Goal: Task Accomplishment & Management: Use online tool/utility

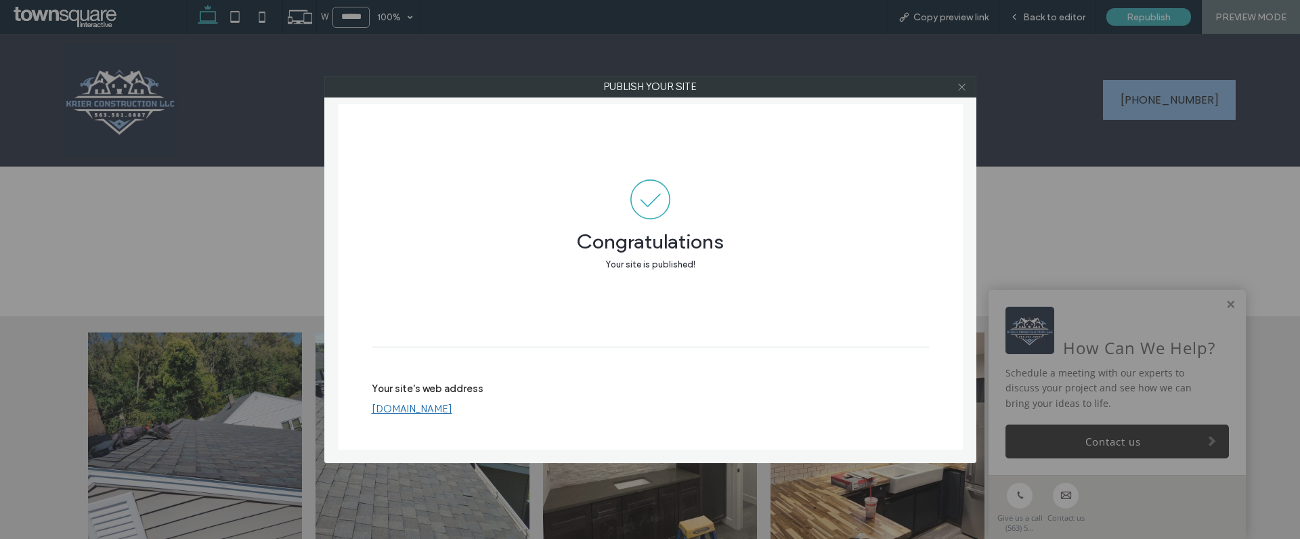
click at [960, 96] on span at bounding box center [961, 86] width 10 height 20
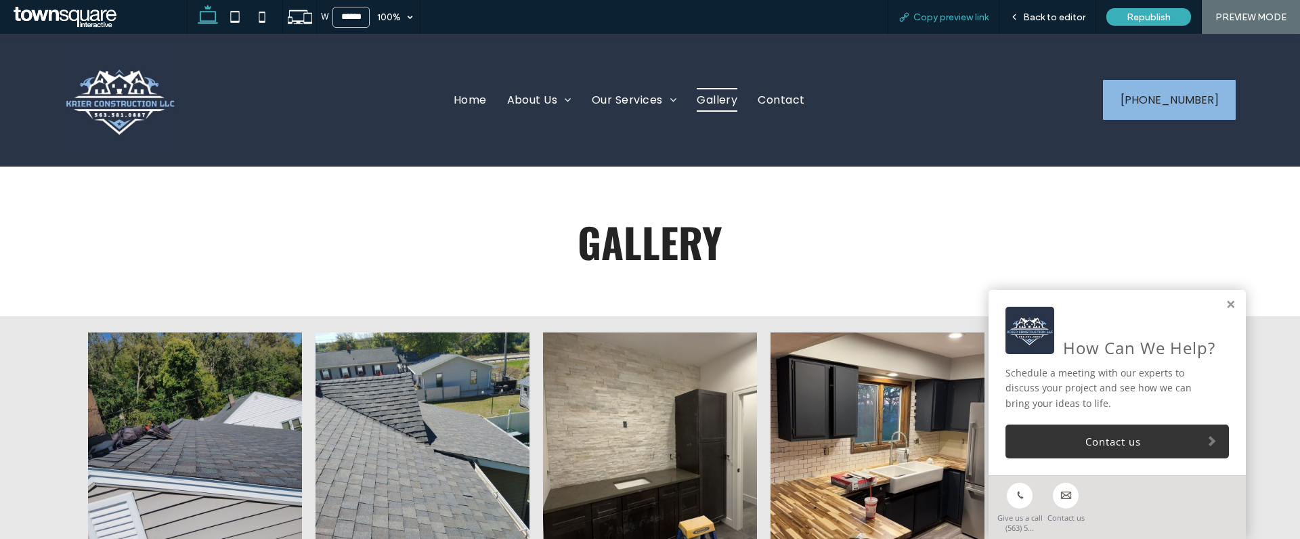
click at [949, 16] on span "Copy preview link" at bounding box center [950, 18] width 75 height 12
click at [956, 7] on div "Copy preview link" at bounding box center [943, 17] width 112 height 34
click at [948, 12] on span "Copy preview link" at bounding box center [950, 18] width 75 height 12
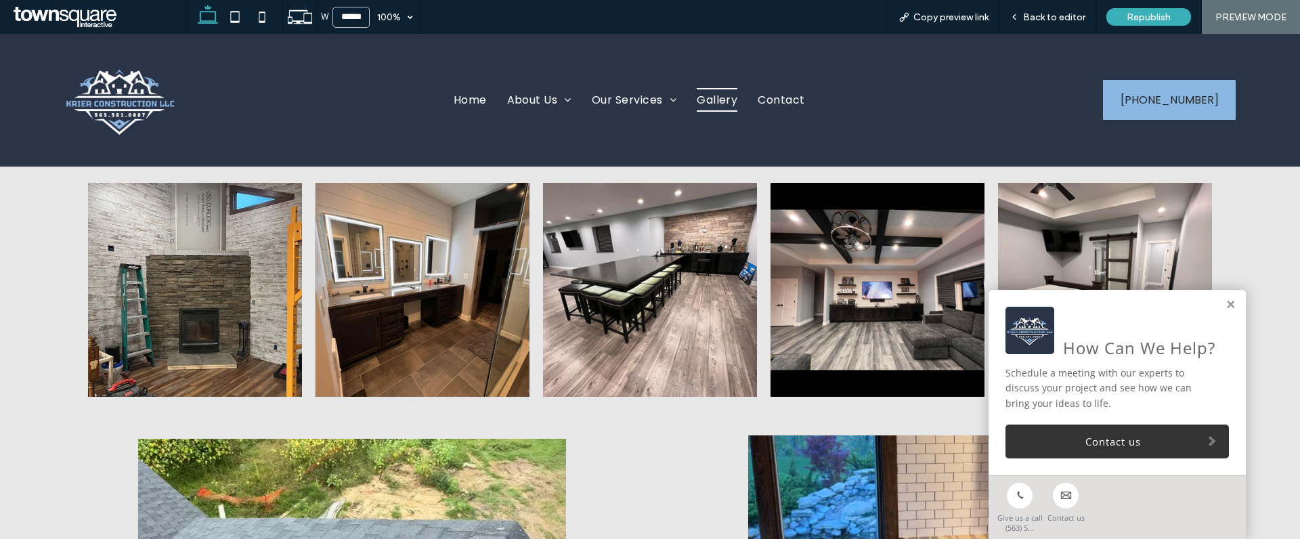
scroll to position [554, 0]
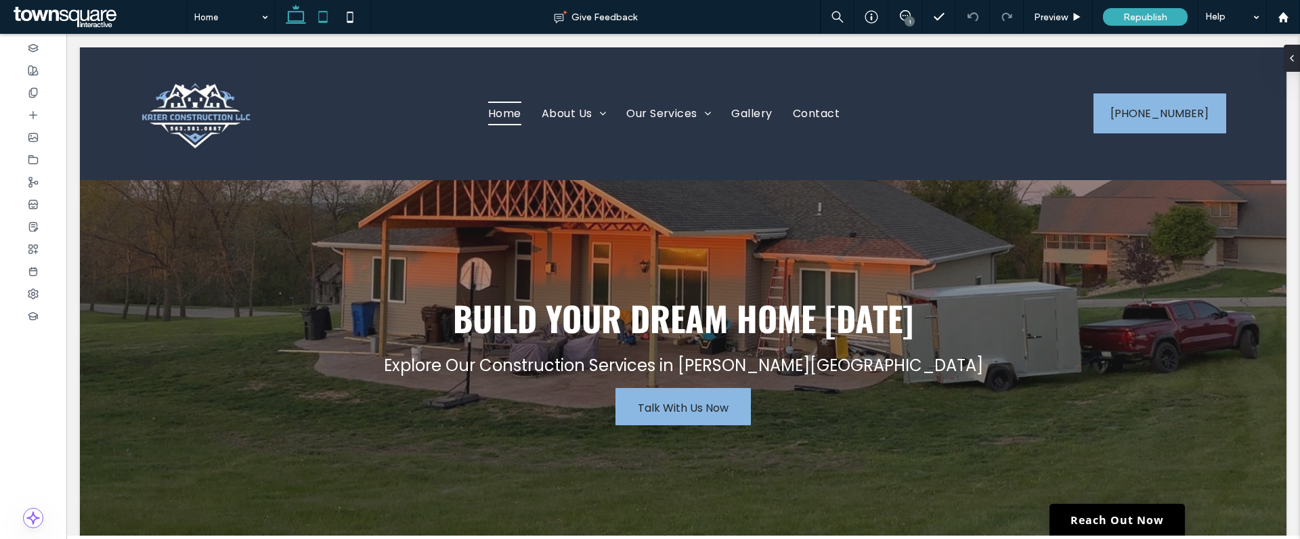
click at [314, 18] on icon at bounding box center [322, 16] width 27 height 27
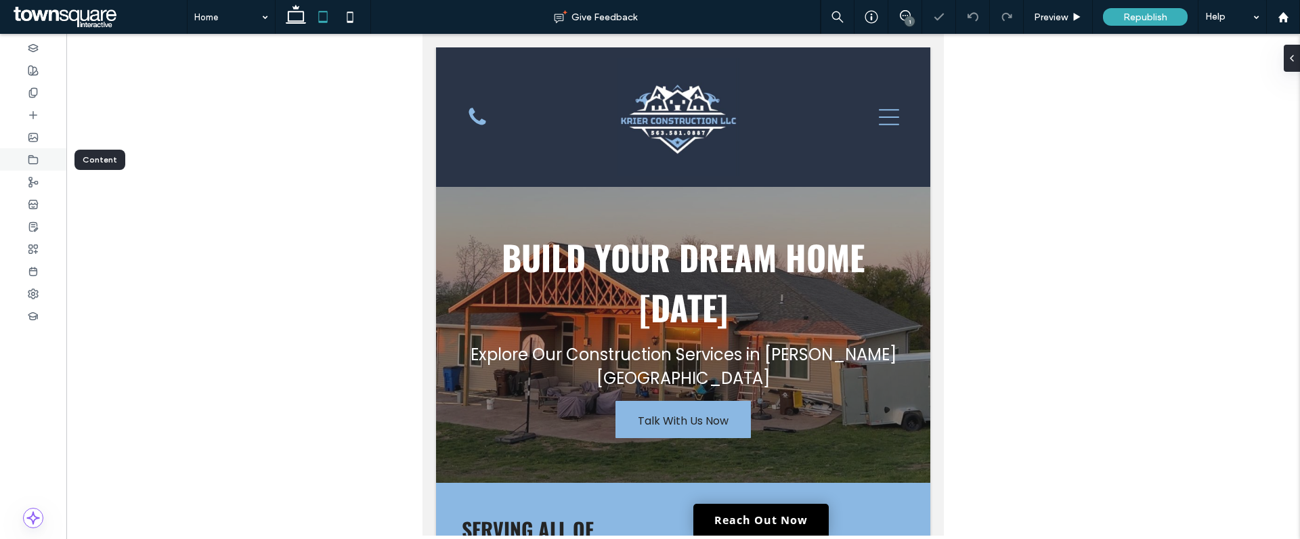
click at [37, 158] on use at bounding box center [33, 159] width 9 height 8
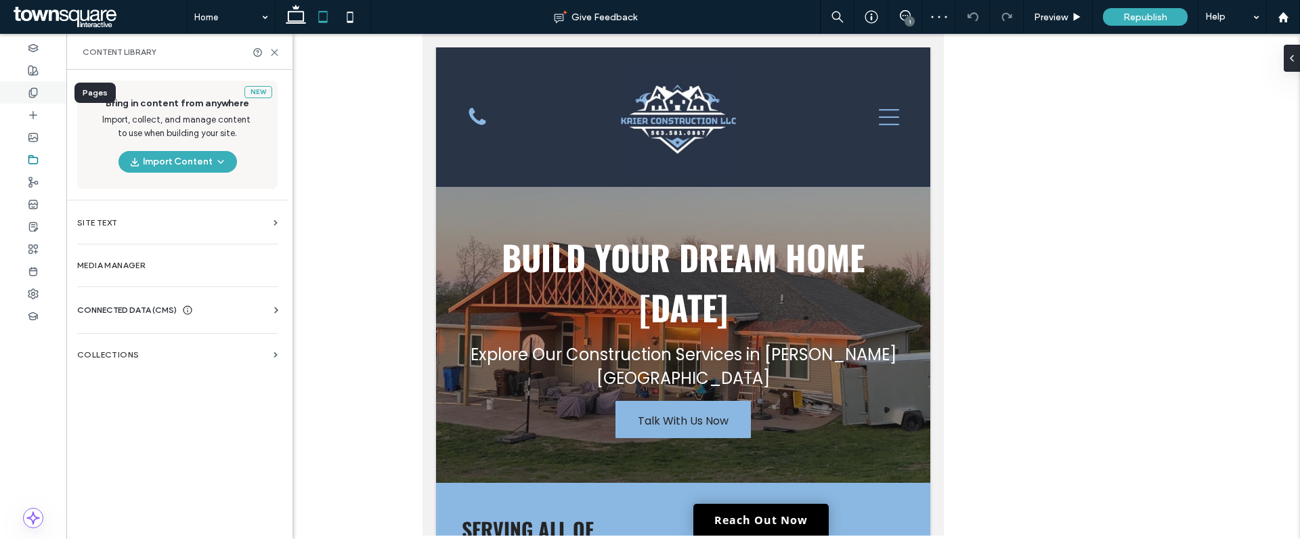
click at [39, 95] on div at bounding box center [33, 92] width 66 height 22
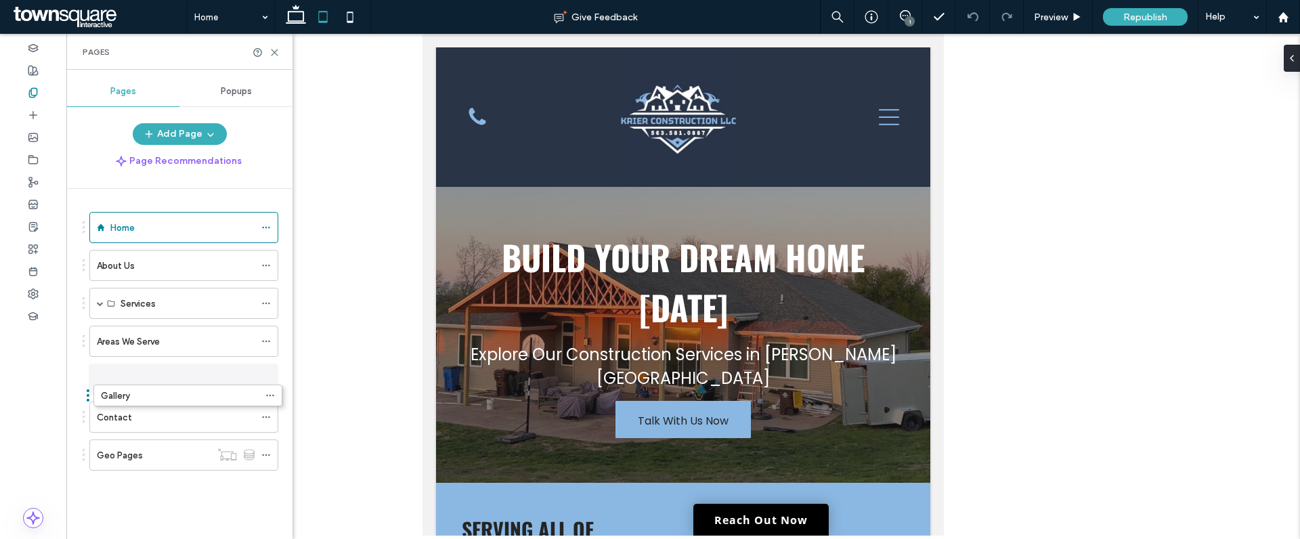
drag, startPoint x: 83, startPoint y: 302, endPoint x: 82, endPoint y: 397, distance: 94.8
click at [343, 20] on icon at bounding box center [349, 16] width 27 height 27
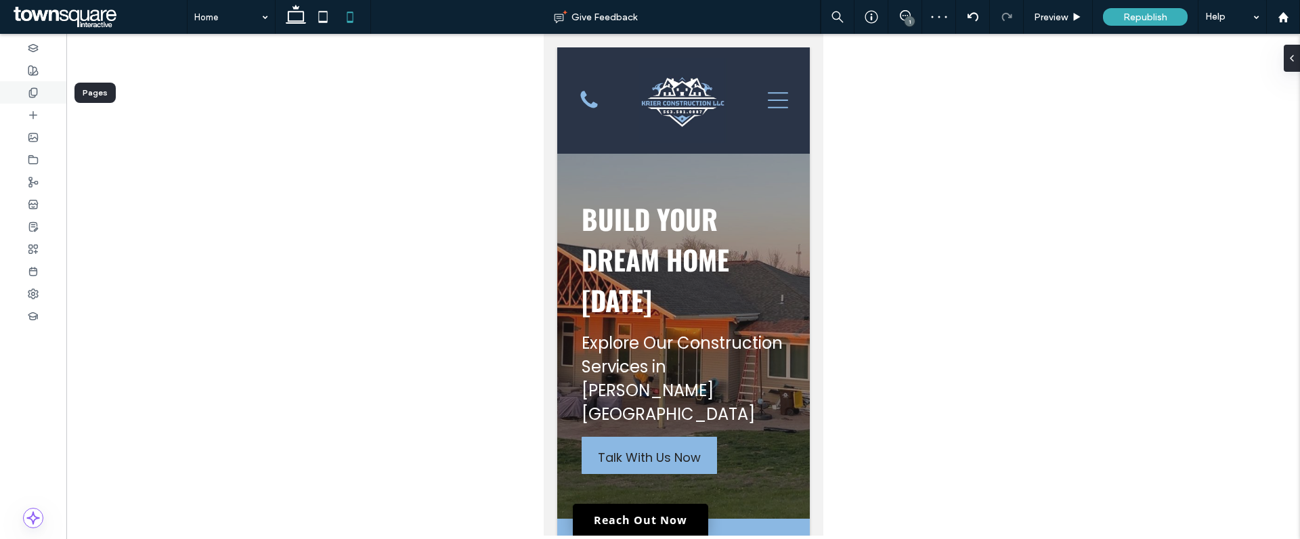
click at [38, 96] on icon at bounding box center [33, 92] width 11 height 11
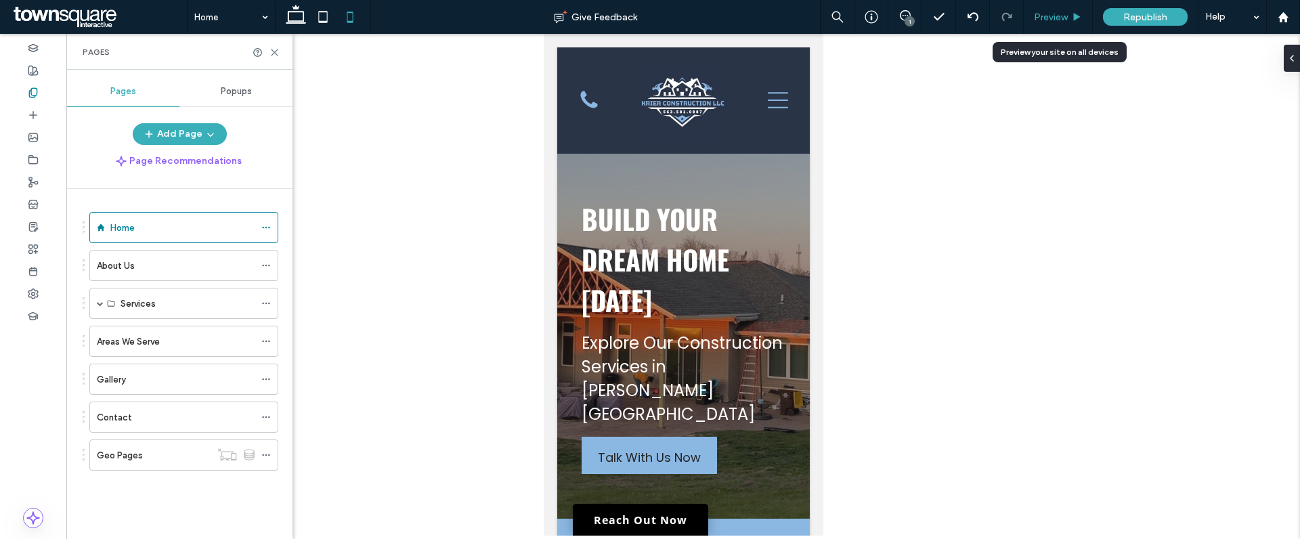
click at [1049, 16] on span "Preview" at bounding box center [1051, 18] width 34 height 12
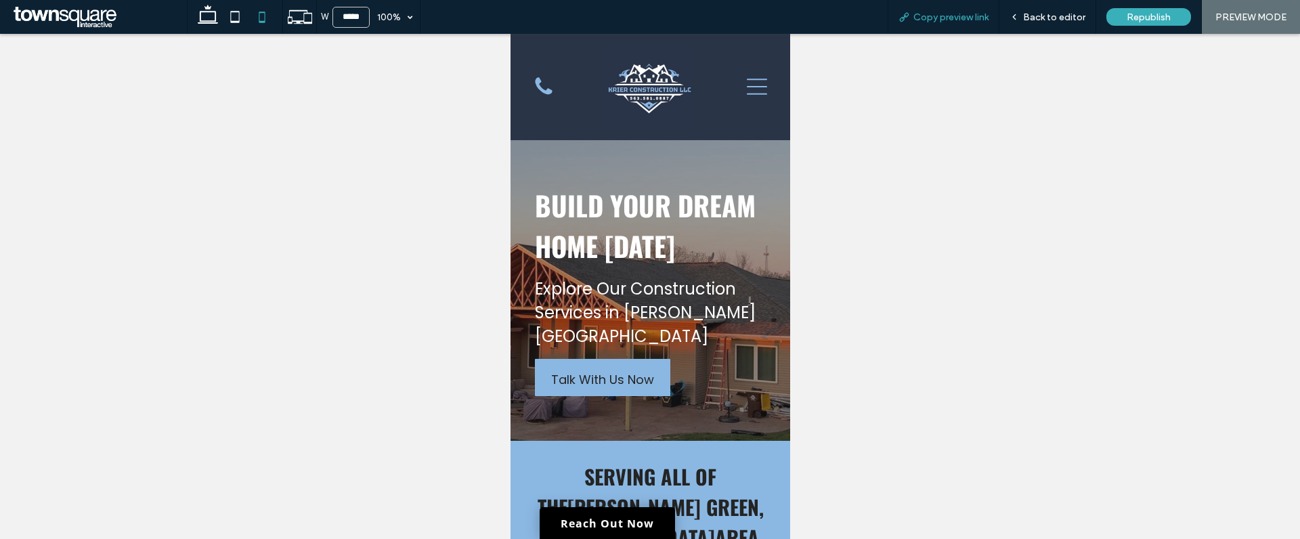
click at [962, 21] on span "Copy preview link" at bounding box center [950, 18] width 75 height 12
click at [963, 18] on span "Copy preview link" at bounding box center [950, 18] width 75 height 12
